Goal: Information Seeking & Learning: Learn about a topic

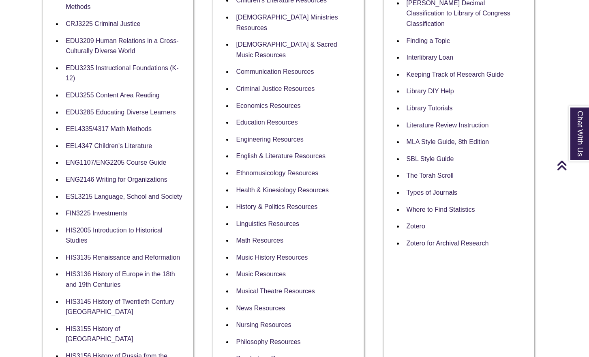
scroll to position [342, 6]
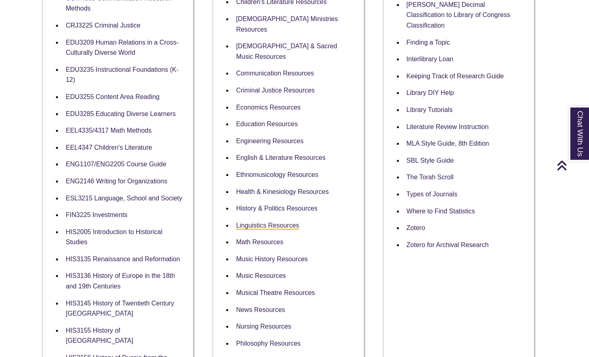
click at [285, 222] on link "Linguistics Resources" at bounding box center [267, 226] width 63 height 8
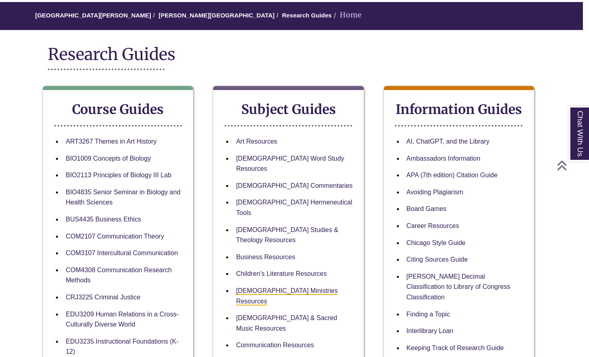
scroll to position [68, 6]
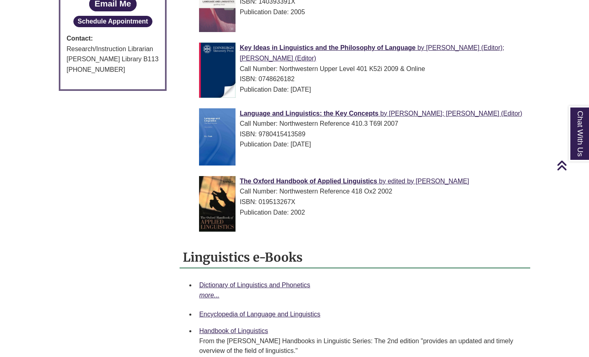
scroll to position [620, 0]
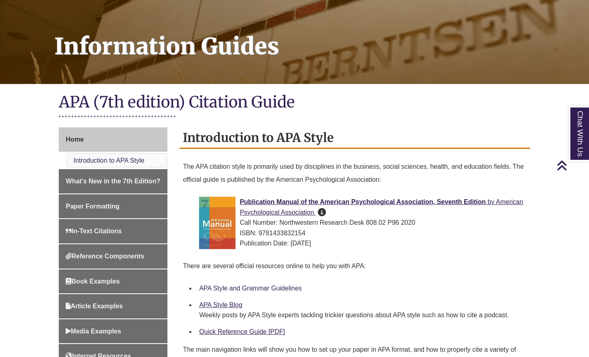
scroll to position [97, 0]
